Goal: Find specific page/section: Find specific page/section

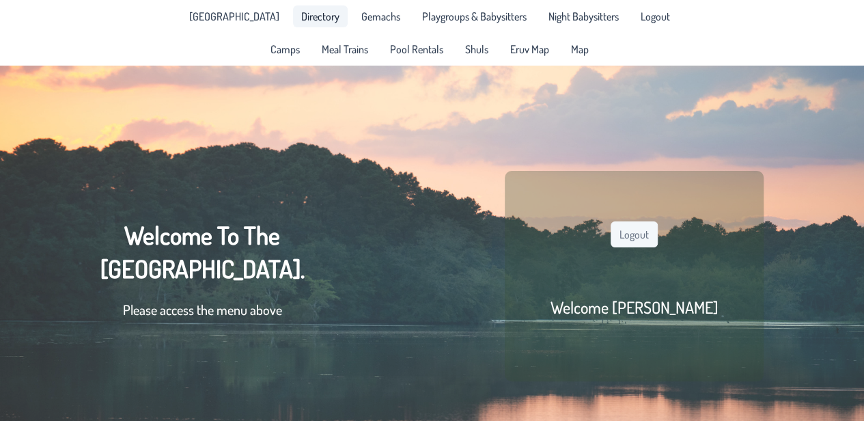
click at [313, 16] on span "Directory" at bounding box center [320, 16] width 38 height 11
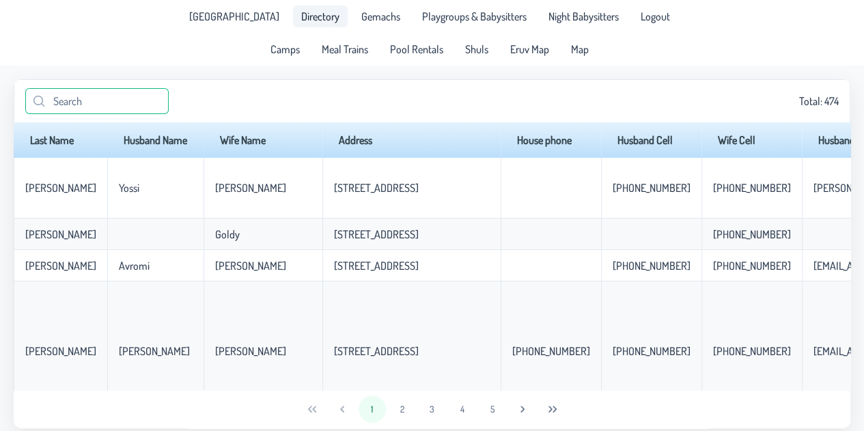
click at [124, 97] on input "text" at bounding box center [96, 101] width 143 height 26
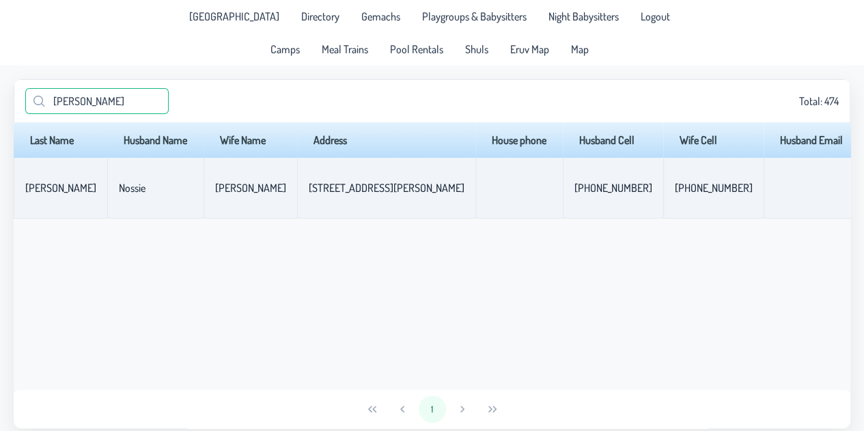
type input "[PERSON_NAME]"
drag, startPoint x: 279, startPoint y: 191, endPoint x: 373, endPoint y: 185, distance: 93.8
click at [373, 185] on td "[STREET_ADDRESS][PERSON_NAME]" at bounding box center [386, 188] width 178 height 61
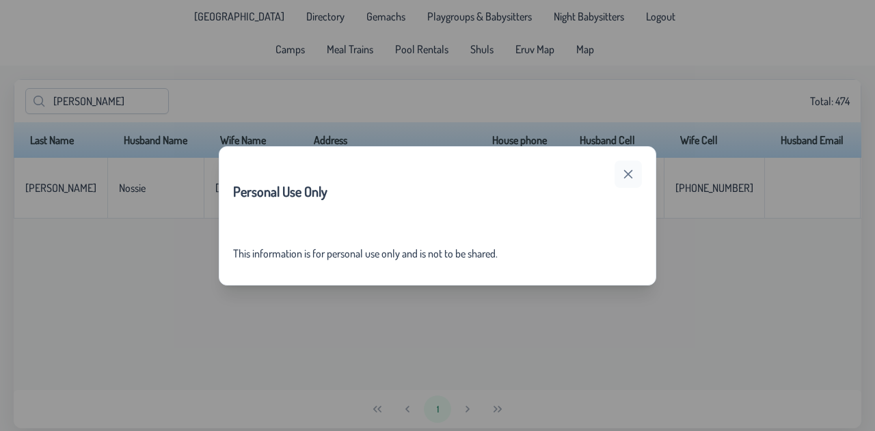
click at [633, 172] on icon "button" at bounding box center [627, 174] width 11 height 11
click at [627, 170] on icon "button" at bounding box center [627, 174] width 11 height 11
